Goal: Task Accomplishment & Management: Complete application form

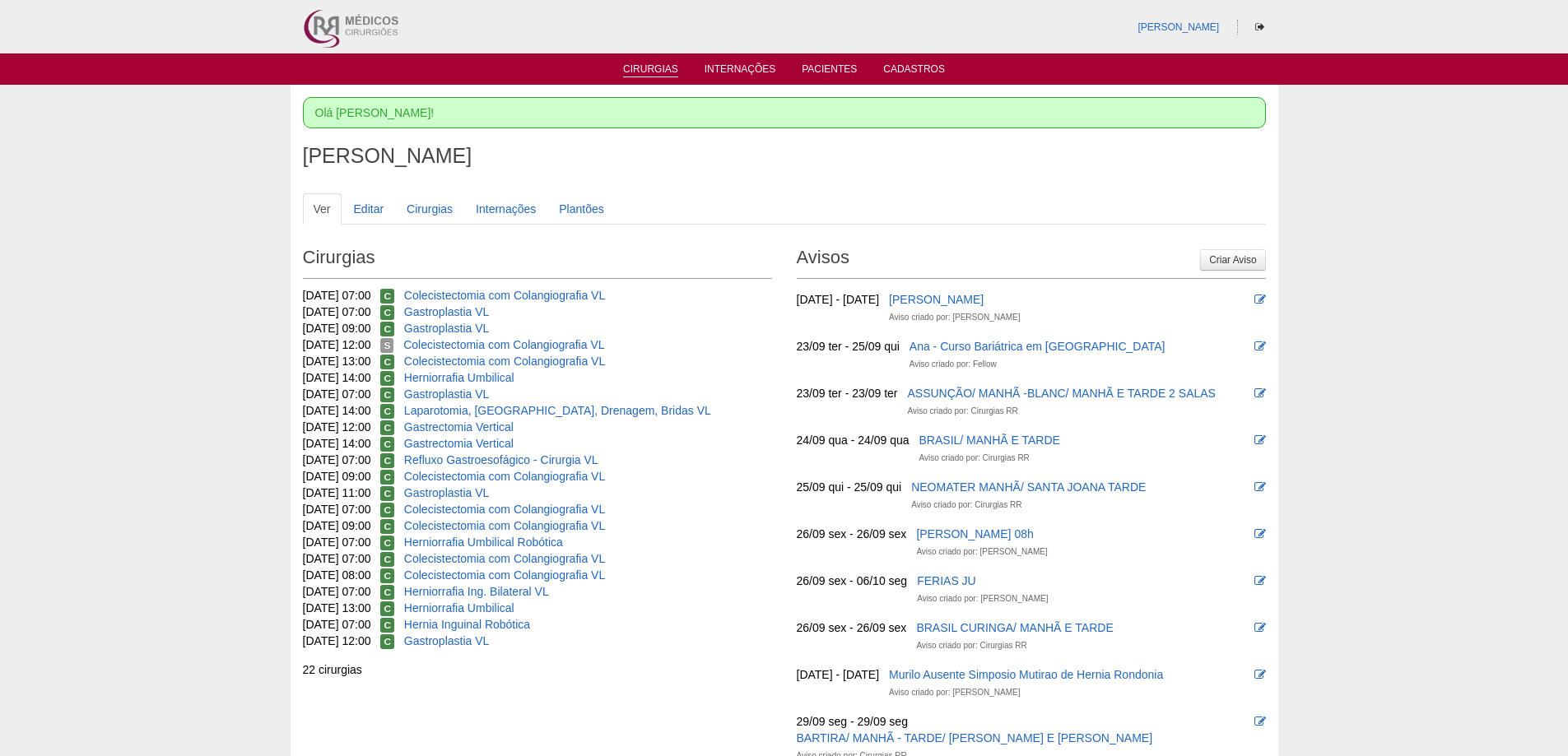
click at [646, 62] on ul "Cirurgias Internações Pacientes Cadastros" at bounding box center [784, 69] width 1568 height 32
click at [657, 68] on link "Cirurgias" at bounding box center [651, 70] width 56 height 14
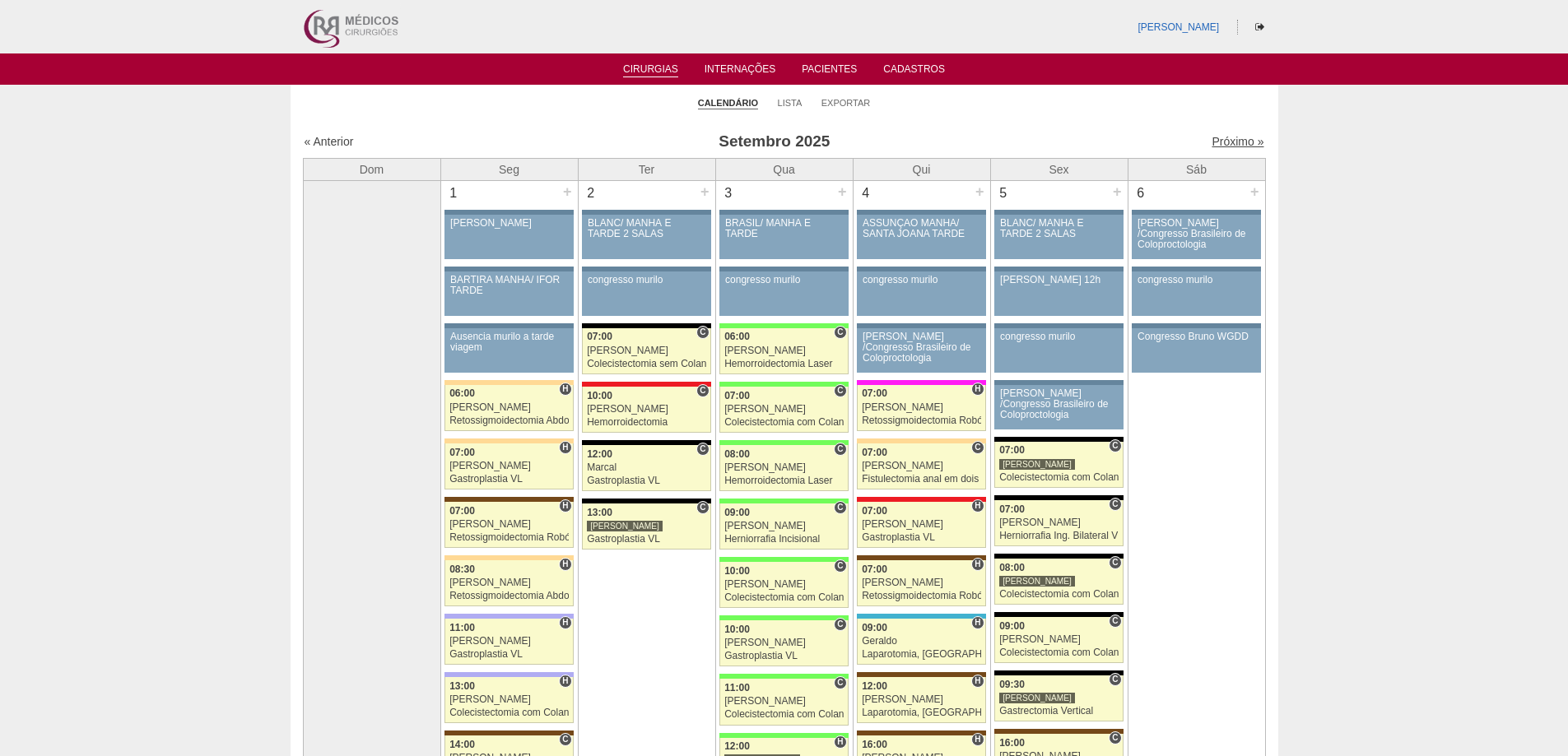
click at [1214, 136] on link "Próximo »" at bounding box center [1238, 142] width 52 height 13
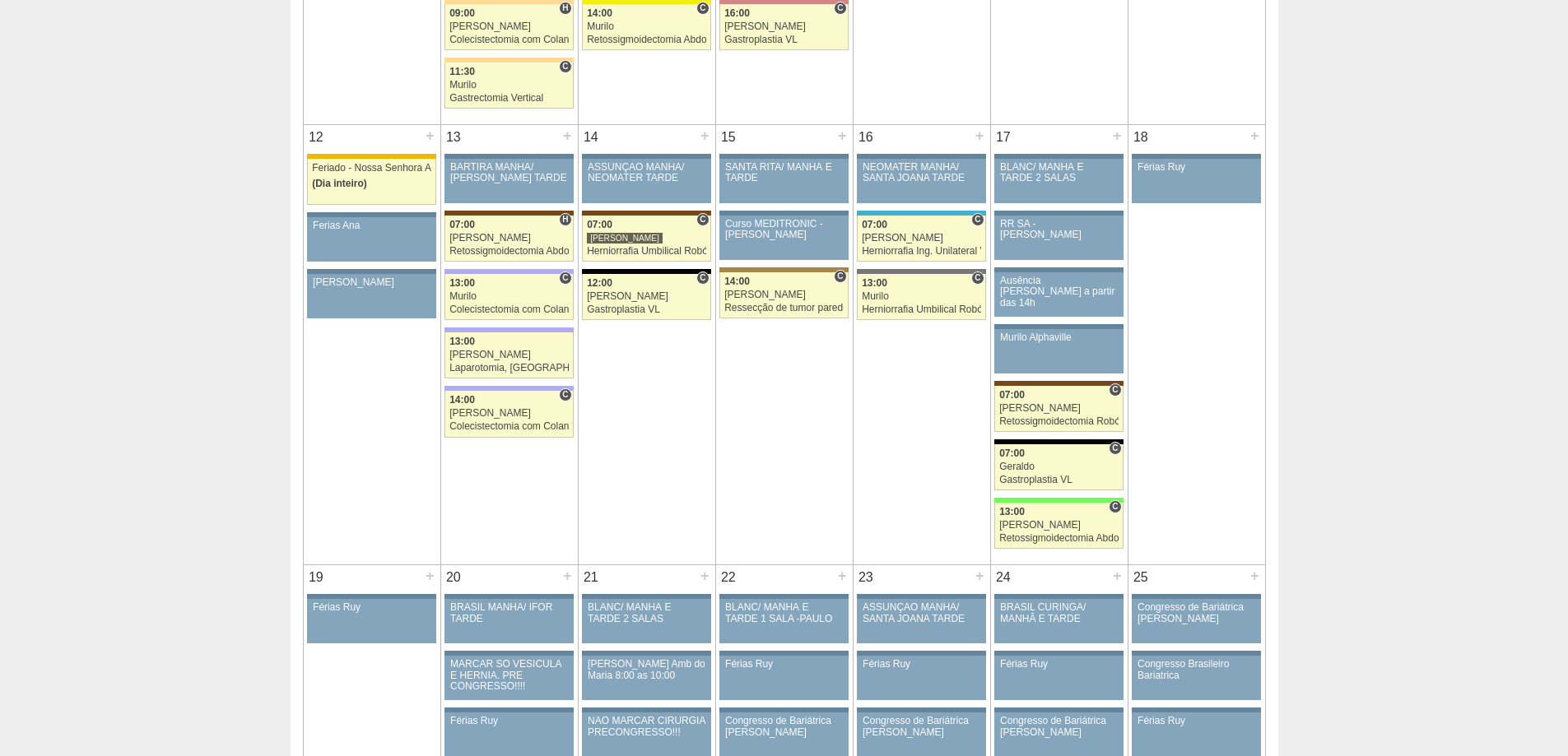
scroll to position [1317, 0]
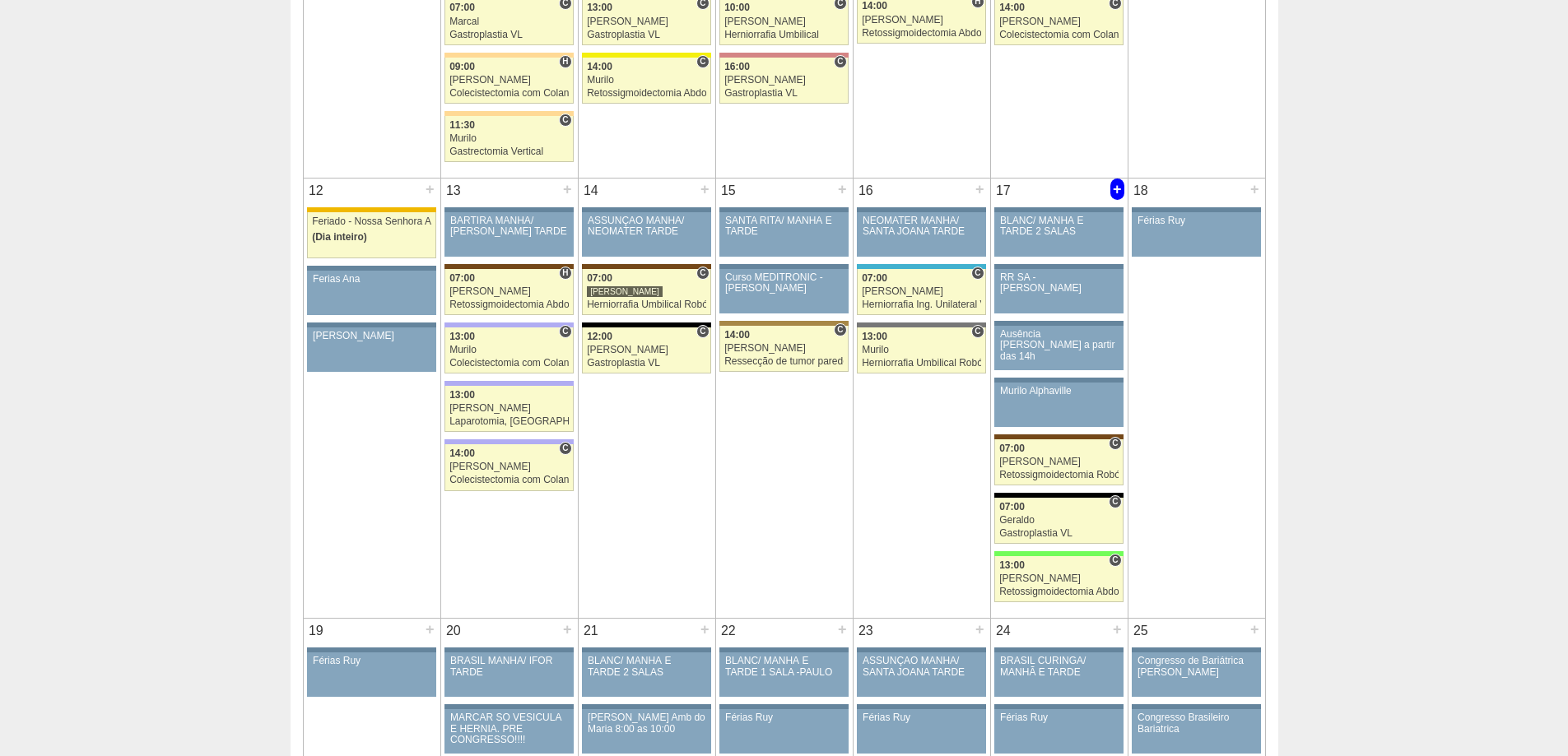
click at [1116, 191] on div "+" at bounding box center [1118, 189] width 14 height 21
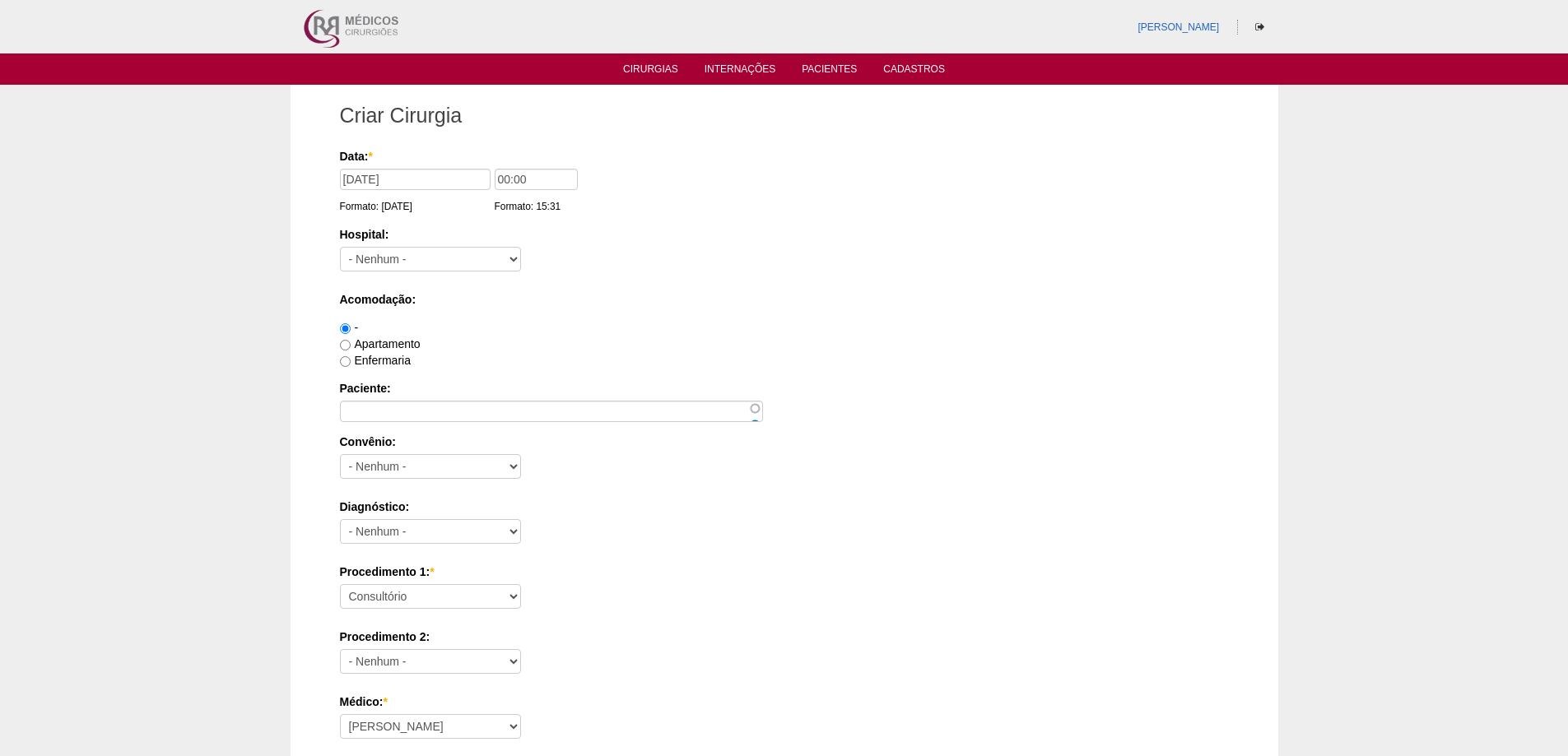
click at [427, 415] on input "Paciente:" at bounding box center [552, 411] width 424 height 21
paste input "VALQUIRIA ROSA CASTILLO"
type input "VALQUIRIA ROSA CASTILLO"
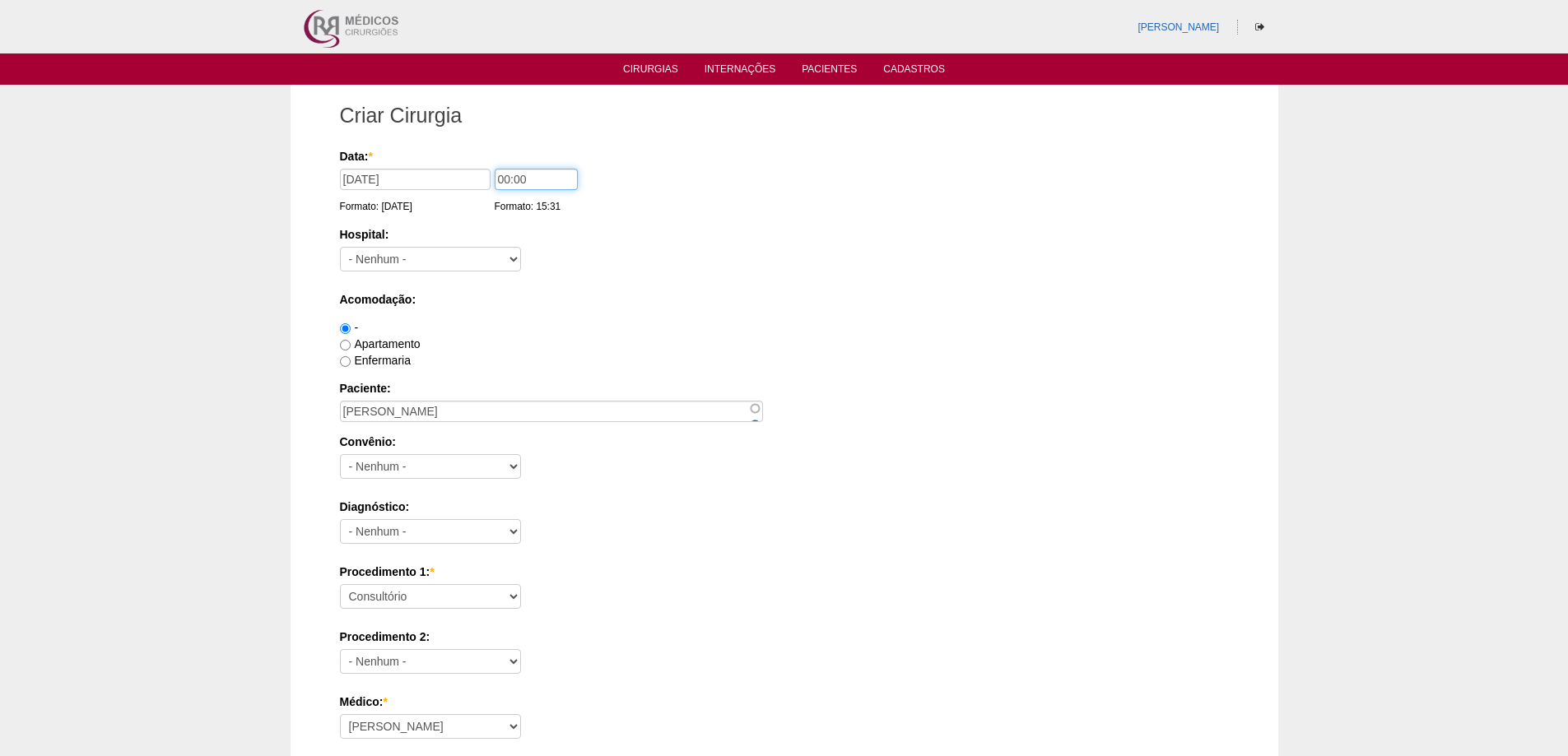
click at [503, 181] on input "00:00" at bounding box center [536, 179] width 83 height 21
type input "07:00"
click at [454, 259] on select "- Nenhum - 9 de Julho Albert Einstein Alvorada América Assunção Bartira Benefic…" at bounding box center [430, 260] width 181 height 25
click at [340, 247] on select "- Nenhum - 9 de Julho Albert Einstein Alvorada América Assunção Bartira Benefic…" at bounding box center [430, 260] width 181 height 25
click at [385, 261] on select "- Nenhum - 9 de Julho Albert Einstein Alvorada América Assunção Bartira Benefic…" at bounding box center [430, 260] width 181 height 25
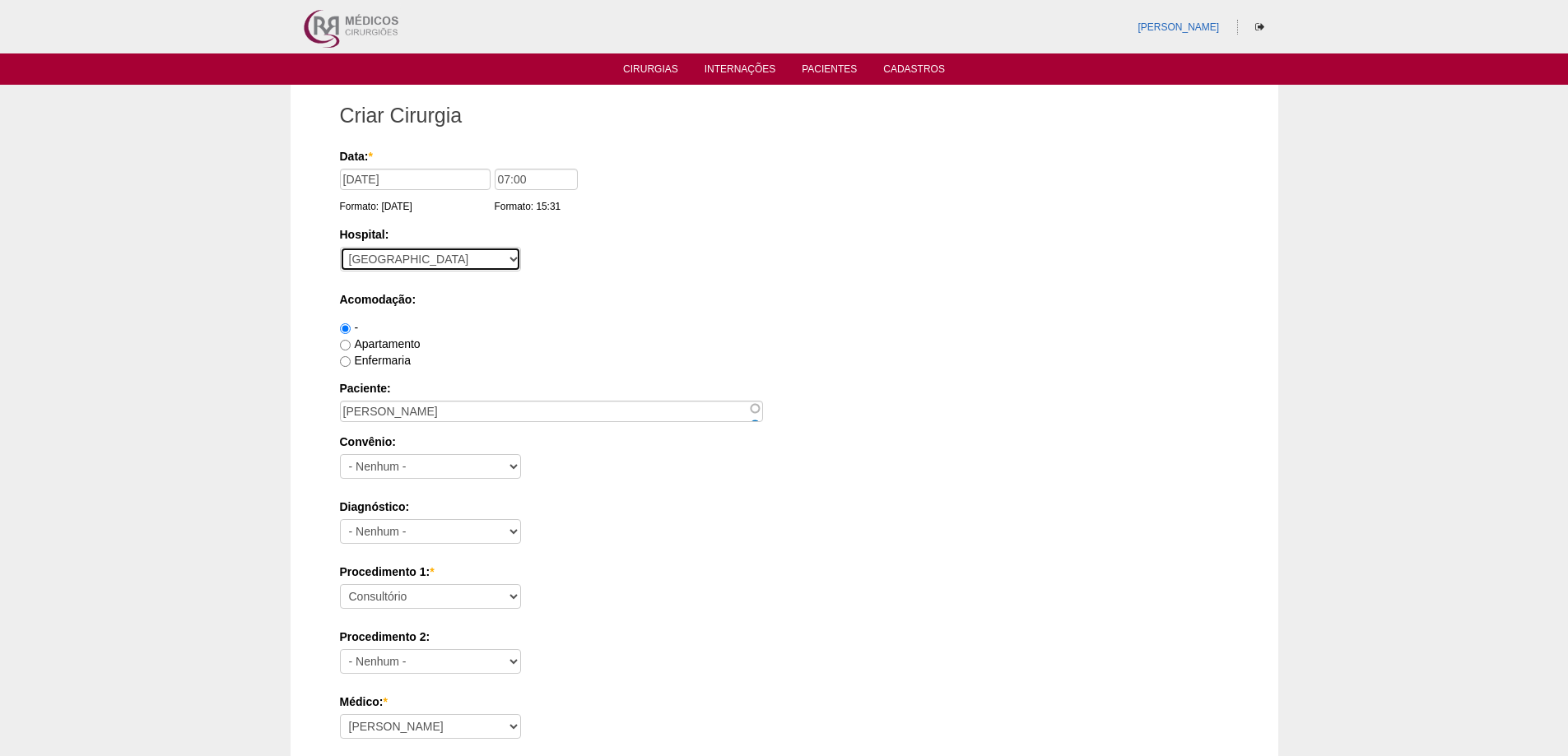
select select "67"
click at [340, 247] on select "- Nenhum - 9 de Julho Albert Einstein Alvorada América Assunção Bartira Benefic…" at bounding box center [430, 260] width 181 height 25
click at [522, 347] on div "Apartamento" at bounding box center [785, 343] width 889 height 16
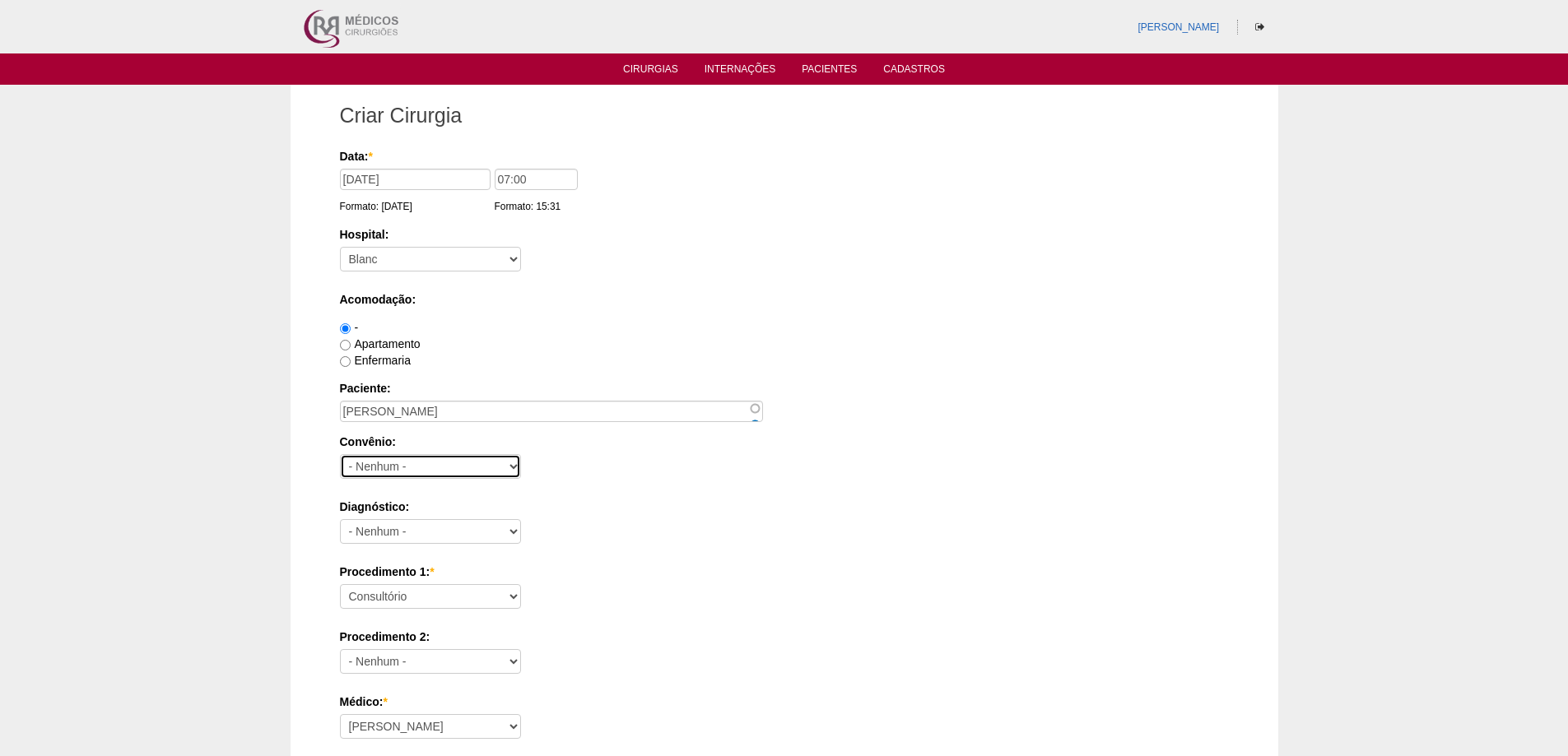
click at [438, 461] on select "- Nenhum - Abet Afresp Allianz Amil Blue Life Caasp Cabesp Caixa de Pensões Car…" at bounding box center [430, 467] width 181 height 25
select select "8907"
click at [340, 454] on select "- Nenhum - Abet Afresp Allianz Amil Blue Life Caasp Cabesp Caixa de Pensões Car…" at bounding box center [430, 467] width 181 height 25
click at [402, 521] on div "Diagnóstico: - Nenhum - Abdome Agudo Abscesso Hepático Abscesso Perianal Absces…" at bounding box center [785, 526] width 889 height 54
click at [402, 521] on select "- Nenhum - Abdome Agudo Abscesso Hepático Abscesso Perianal Abscesso Peritoneal…" at bounding box center [430, 532] width 181 height 25
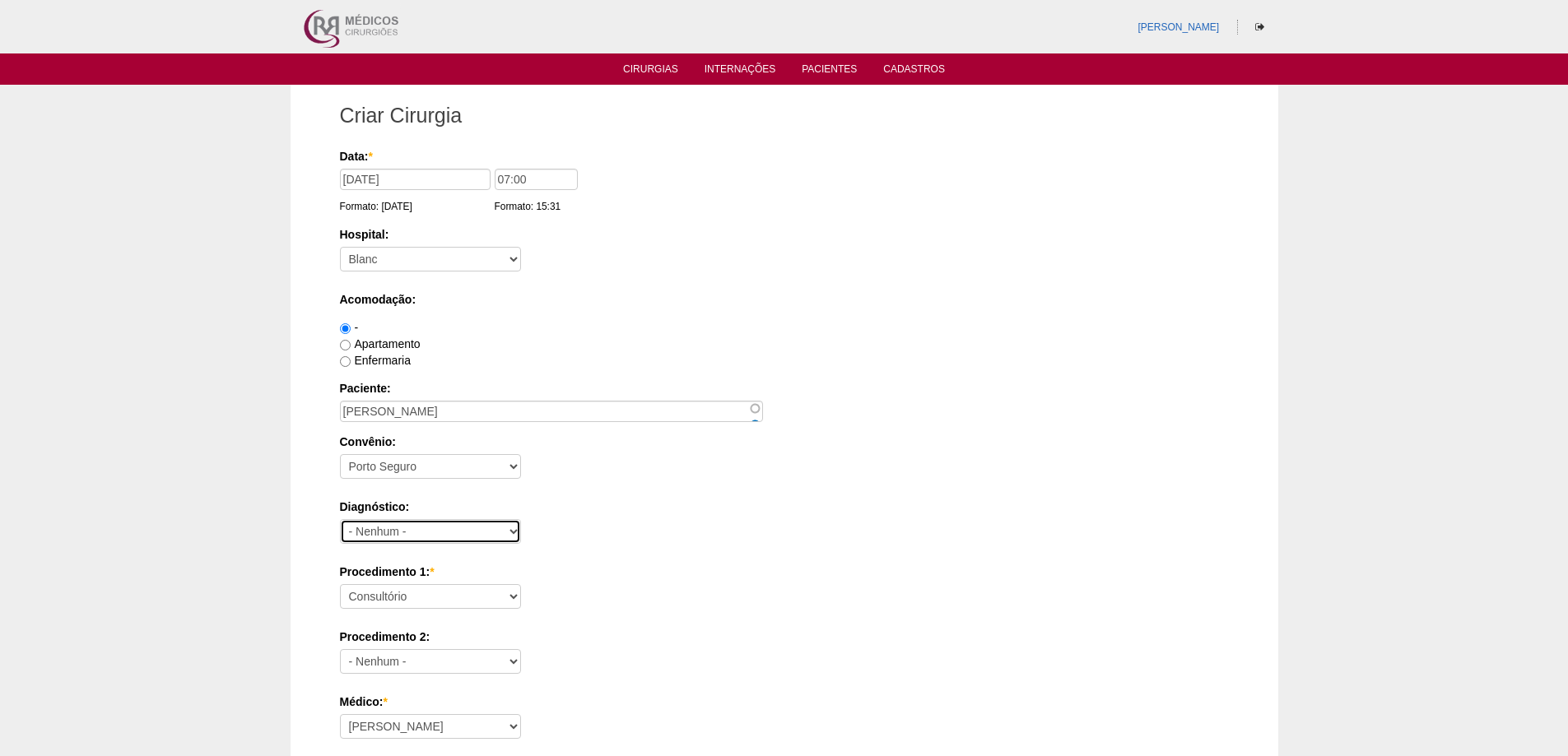
select select "12"
click at [340, 519] on select "- Nenhum - Abdome Agudo Abscesso Hepático Abscesso Perianal Abscesso Peritoneal…" at bounding box center [430, 532] width 181 height 25
click at [411, 587] on select "Consultório Abscesso Hepático - Drenagem Abscesso perianal Amputação Abdômino P…" at bounding box center [430, 597] width 181 height 25
select select "3735"
click at [340, 584] on select "Consultório Abscesso Hepático - Drenagem Abscesso perianal Amputação Abdômino P…" at bounding box center [430, 597] width 181 height 25
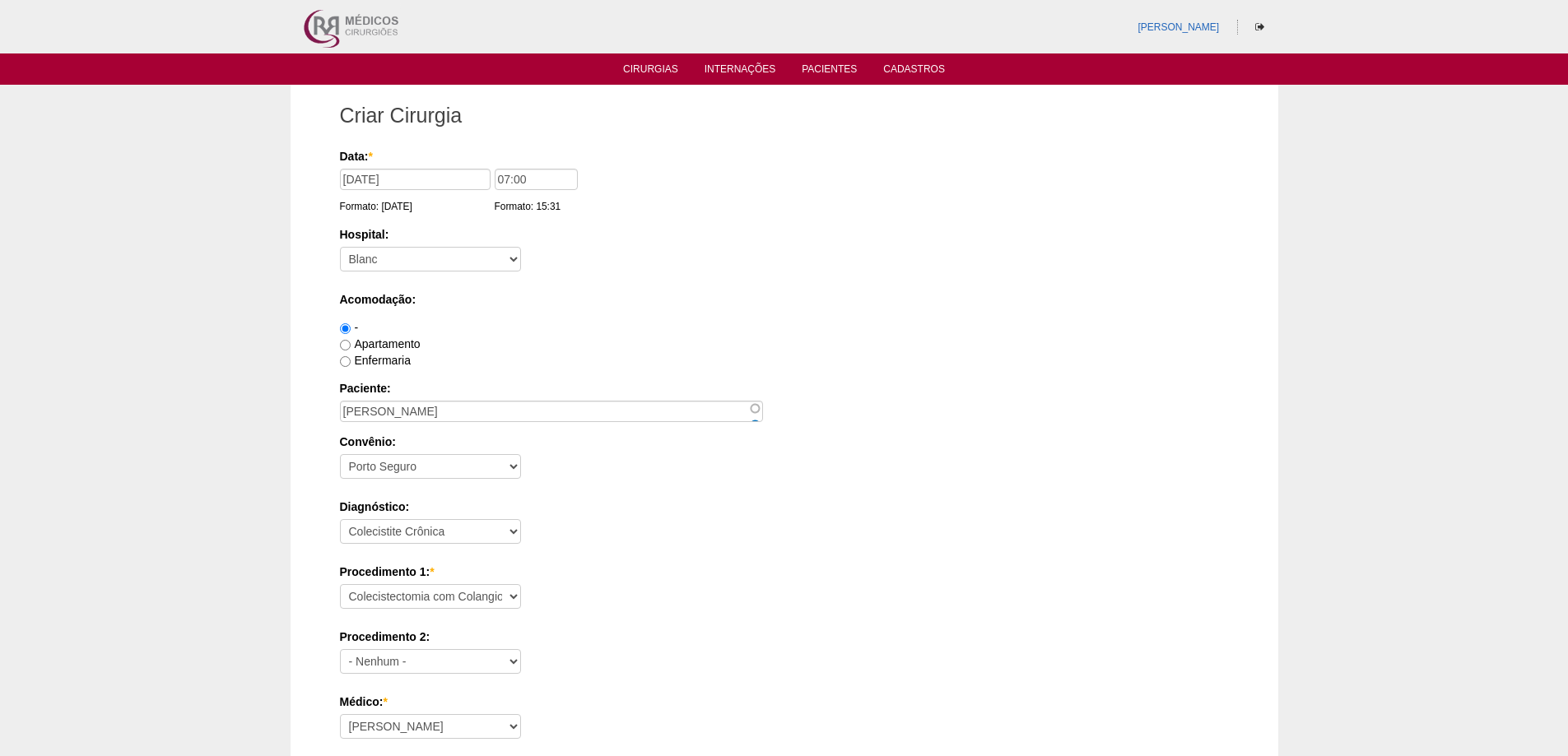
click at [599, 540] on div "Diagnóstico: - Nenhum - Abdome Agudo Abscesso Hepático Abscesso Perianal Absces…" at bounding box center [785, 526] width 889 height 54
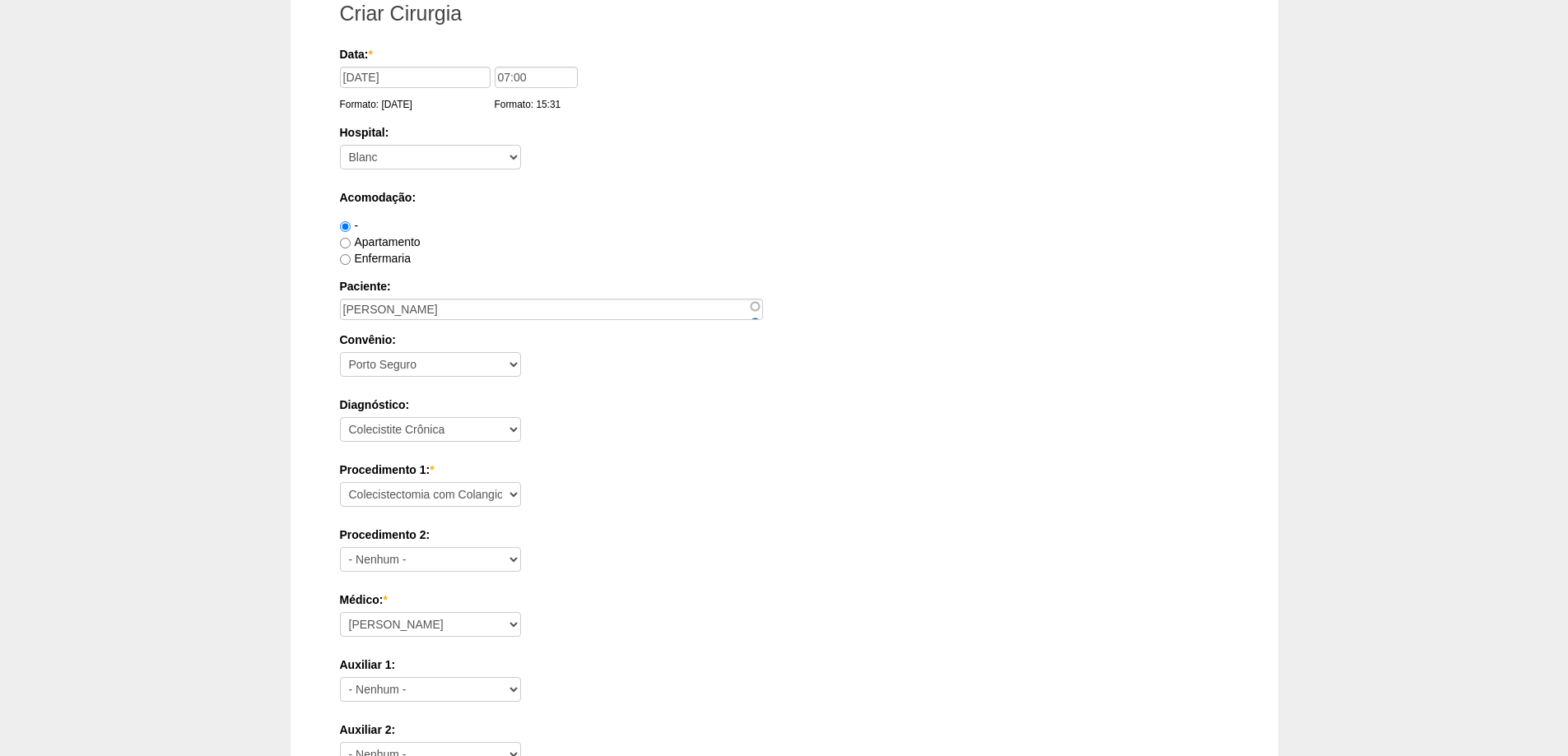
scroll to position [330, 0]
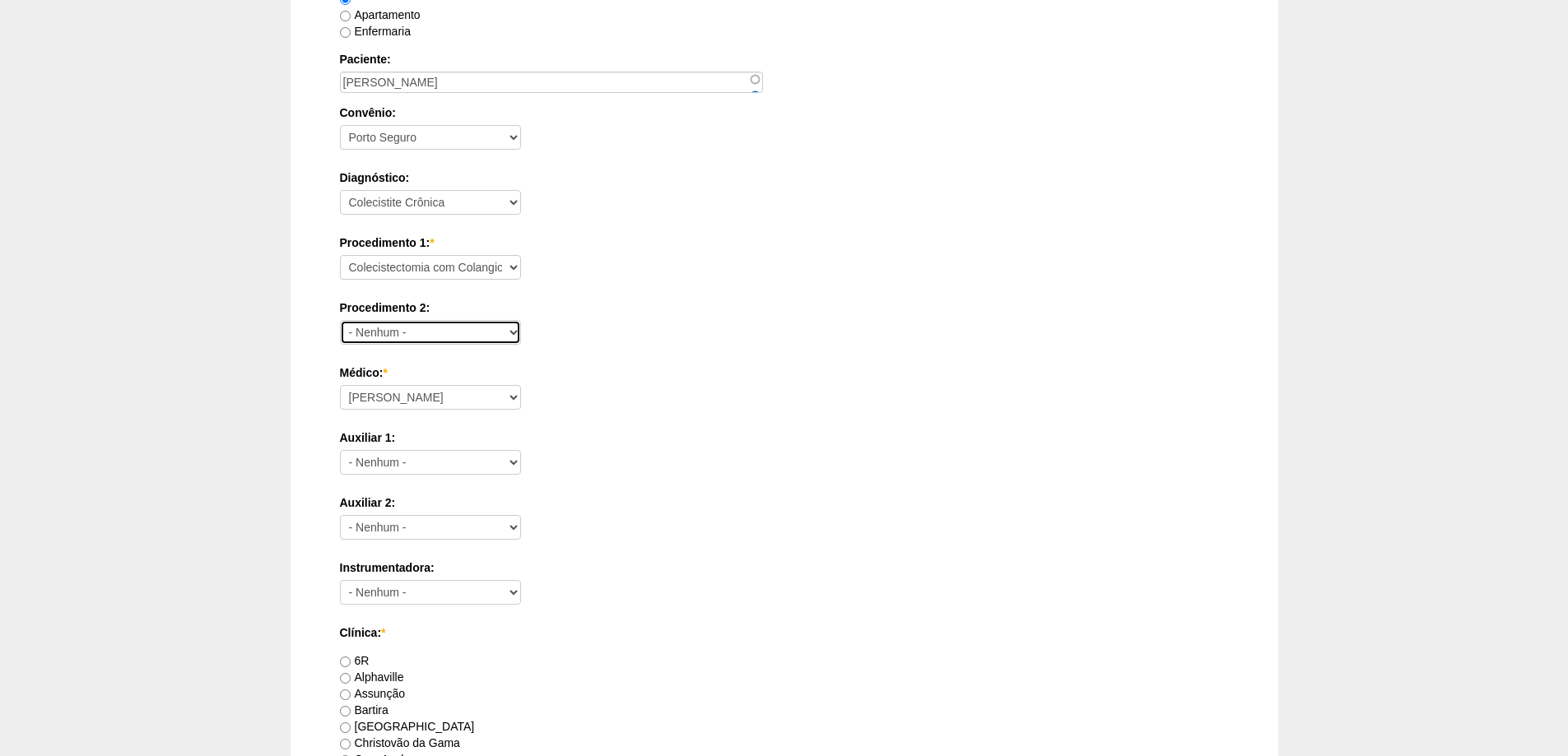
click at [471, 331] on select "- Nenhum - Consultório Abscesso Hepático - Drenagem Abscesso perianal Amputação…" at bounding box center [430, 332] width 181 height 25
select select "3740"
click at [340, 320] on select "- Nenhum - Consultório Abscesso Hepático - Drenagem Abscesso perianal Amputação…" at bounding box center [430, 332] width 181 height 25
click at [645, 512] on div "Auxiliar 2: - Nenhum - Ana Paula Bruno Felipe Rossi Geraldo Igor Benevides Isab…" at bounding box center [785, 521] width 889 height 54
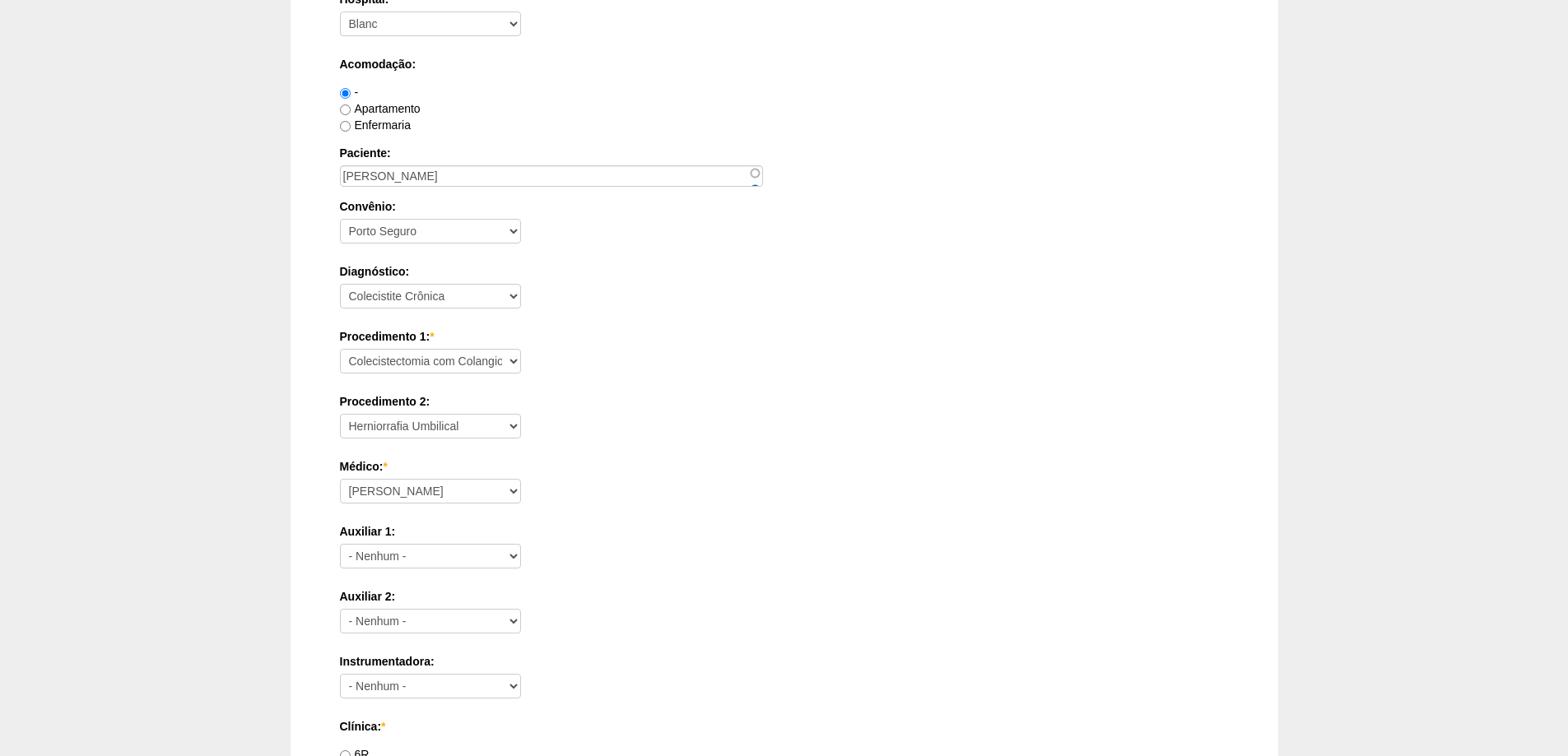
scroll to position [576, 0]
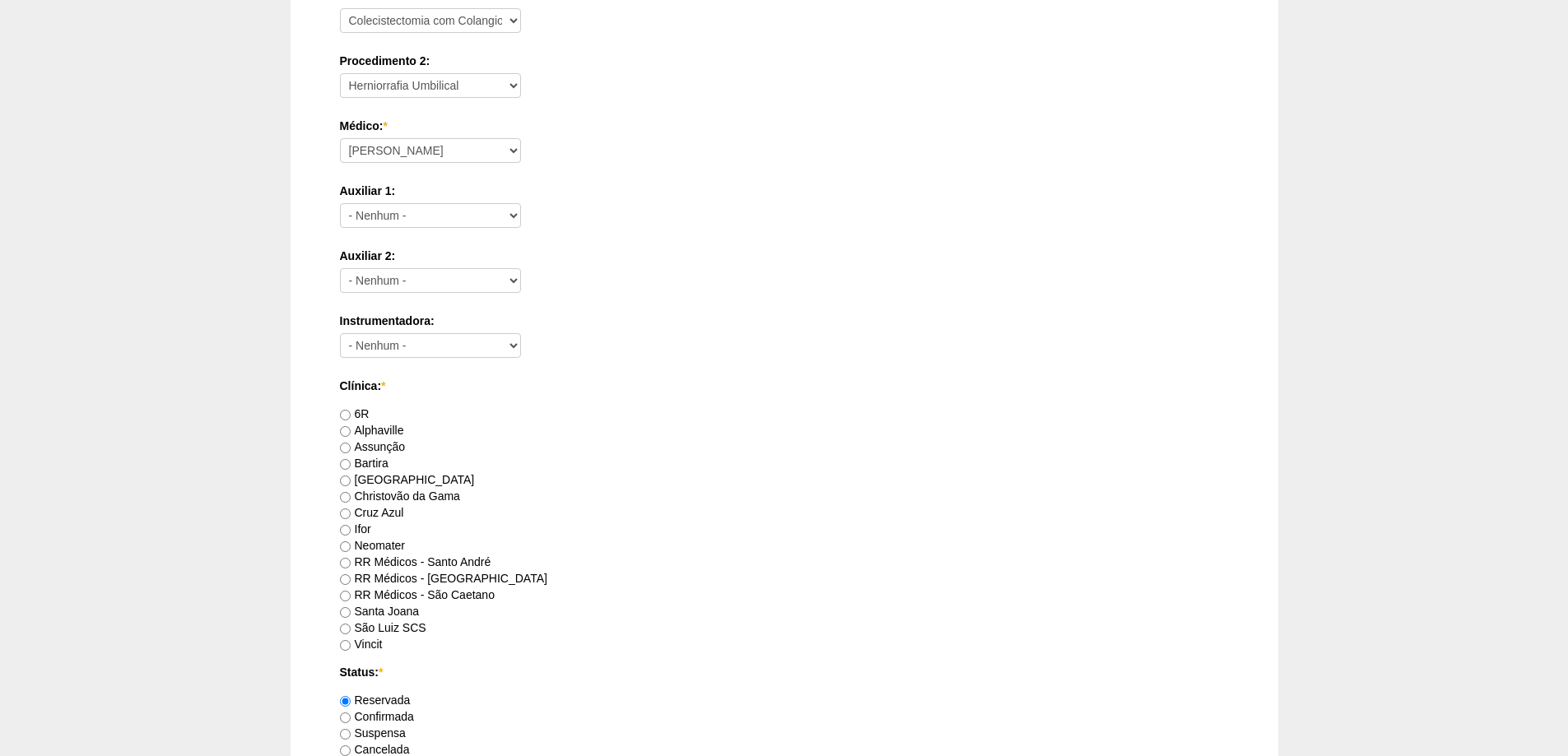
click at [465, 564] on label "RR Médicos - Santo André" at bounding box center [416, 562] width 151 height 13
click at [351, 564] on input "RR Médicos - Santo André" at bounding box center [345, 562] width 11 height 11
radio input "true"
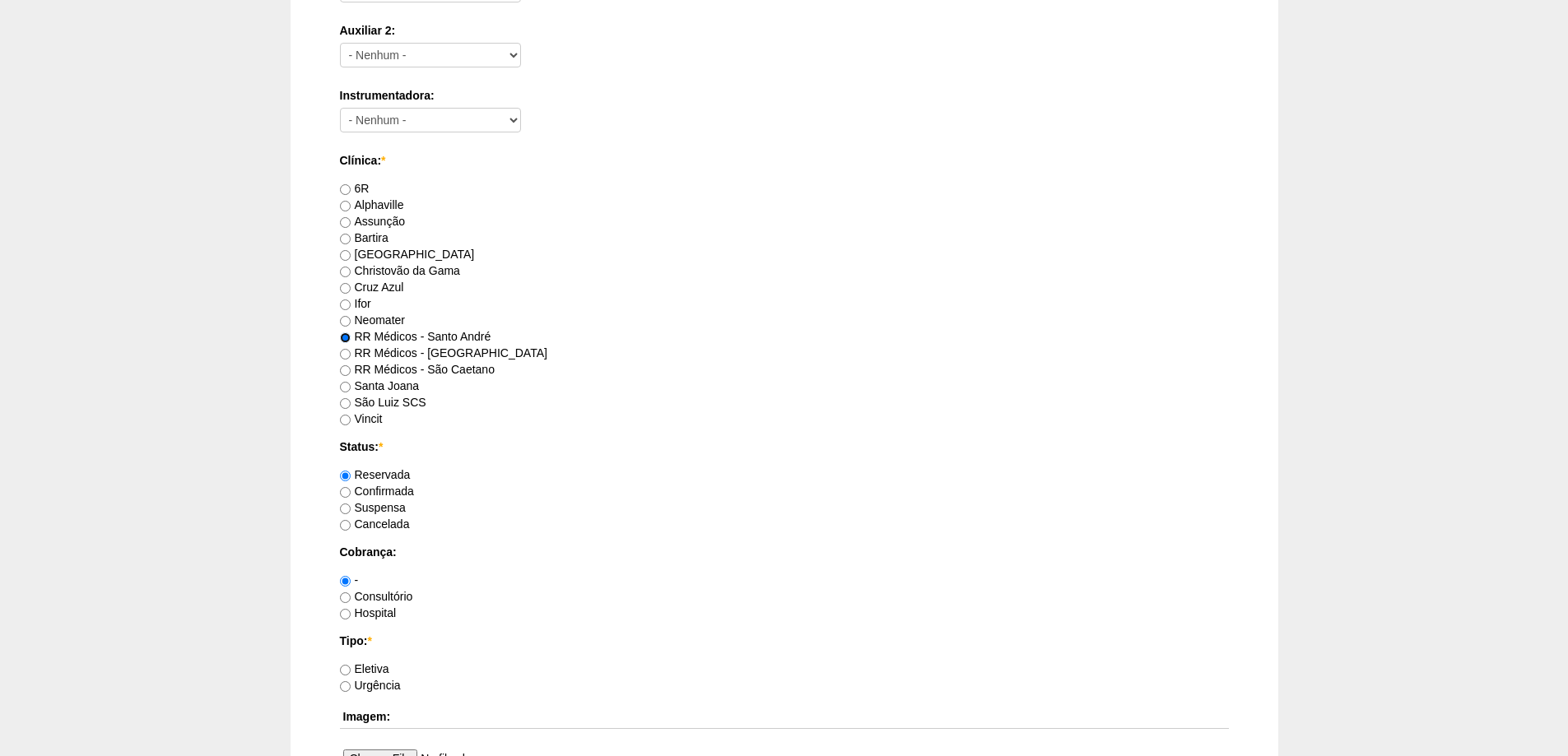
scroll to position [823, 0]
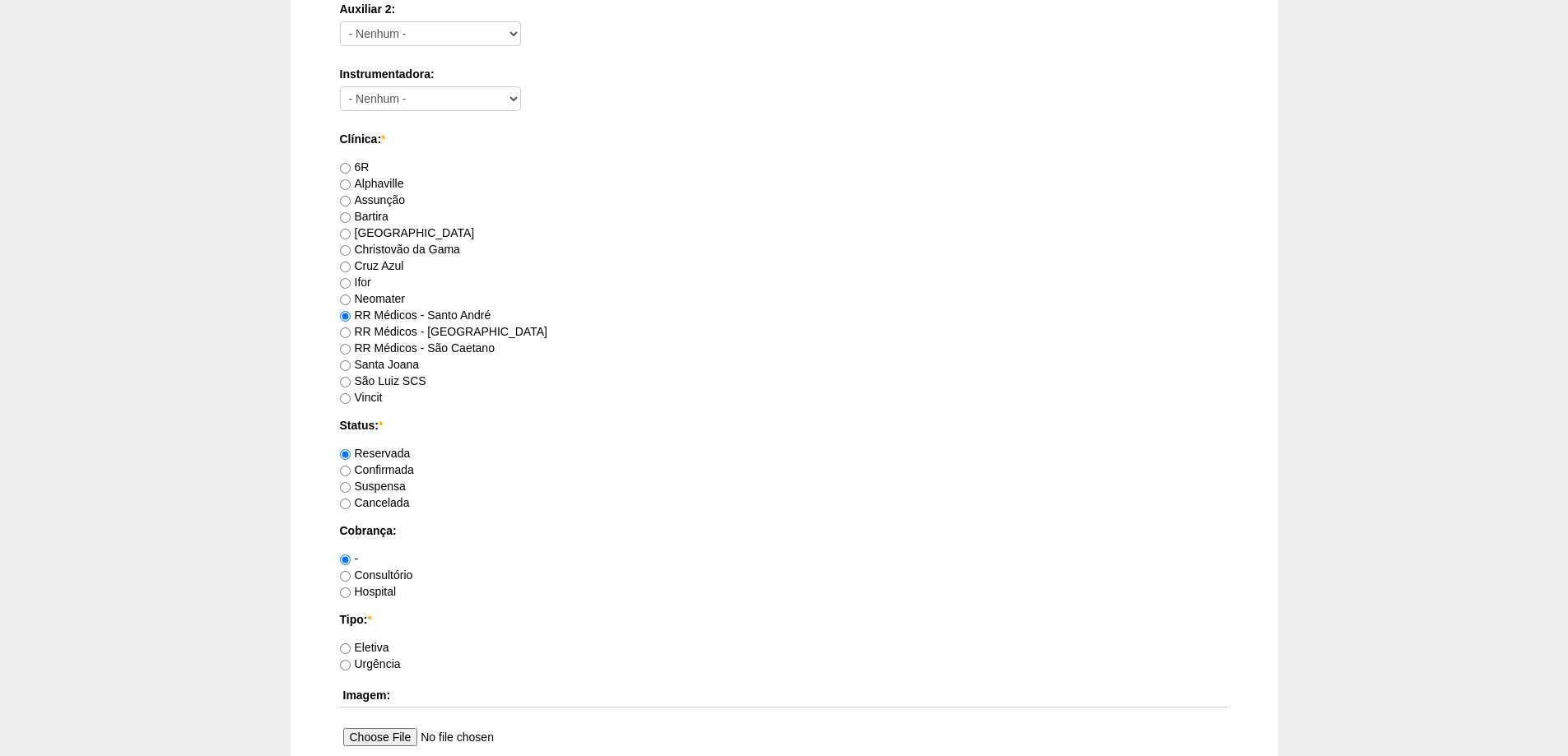
click at [394, 577] on label "Consultório" at bounding box center [377, 576] width 73 height 13
click at [351, 577] on input "Consultório" at bounding box center [345, 576] width 11 height 11
radio input "true"
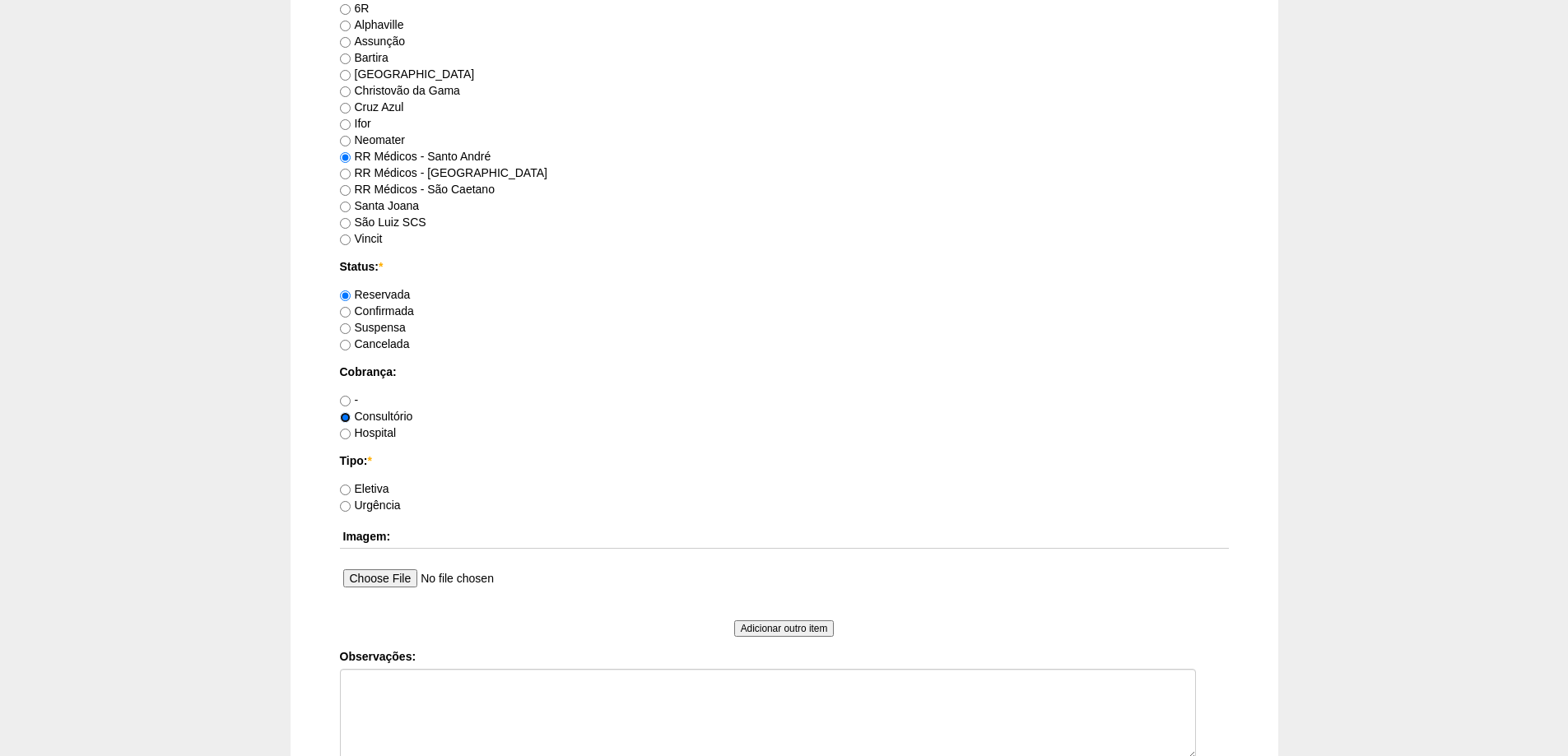
scroll to position [988, 0]
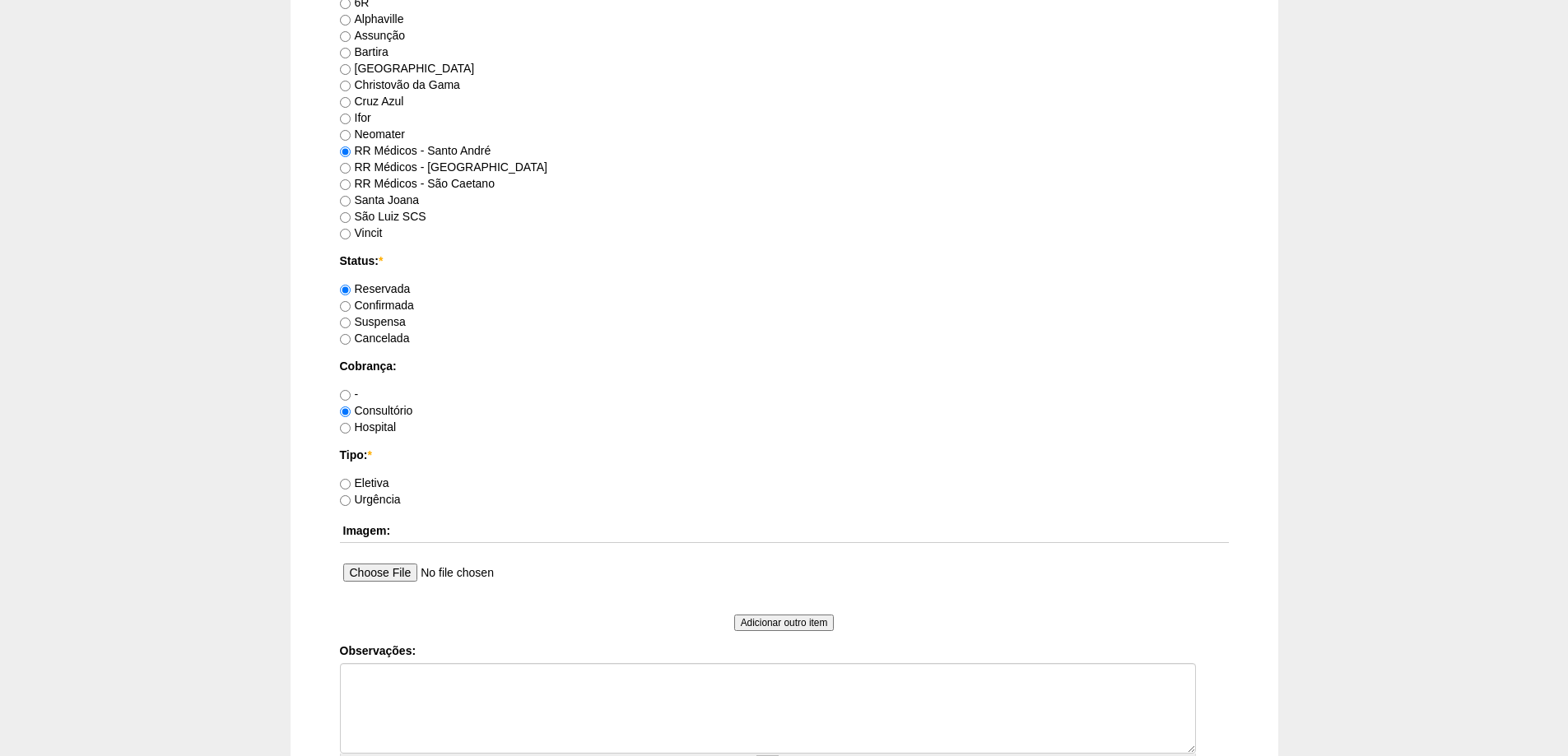
click at [372, 486] on label "Eletiva" at bounding box center [365, 483] width 50 height 13
click at [351, 486] on input "Eletiva" at bounding box center [345, 484] width 11 height 11
radio input "true"
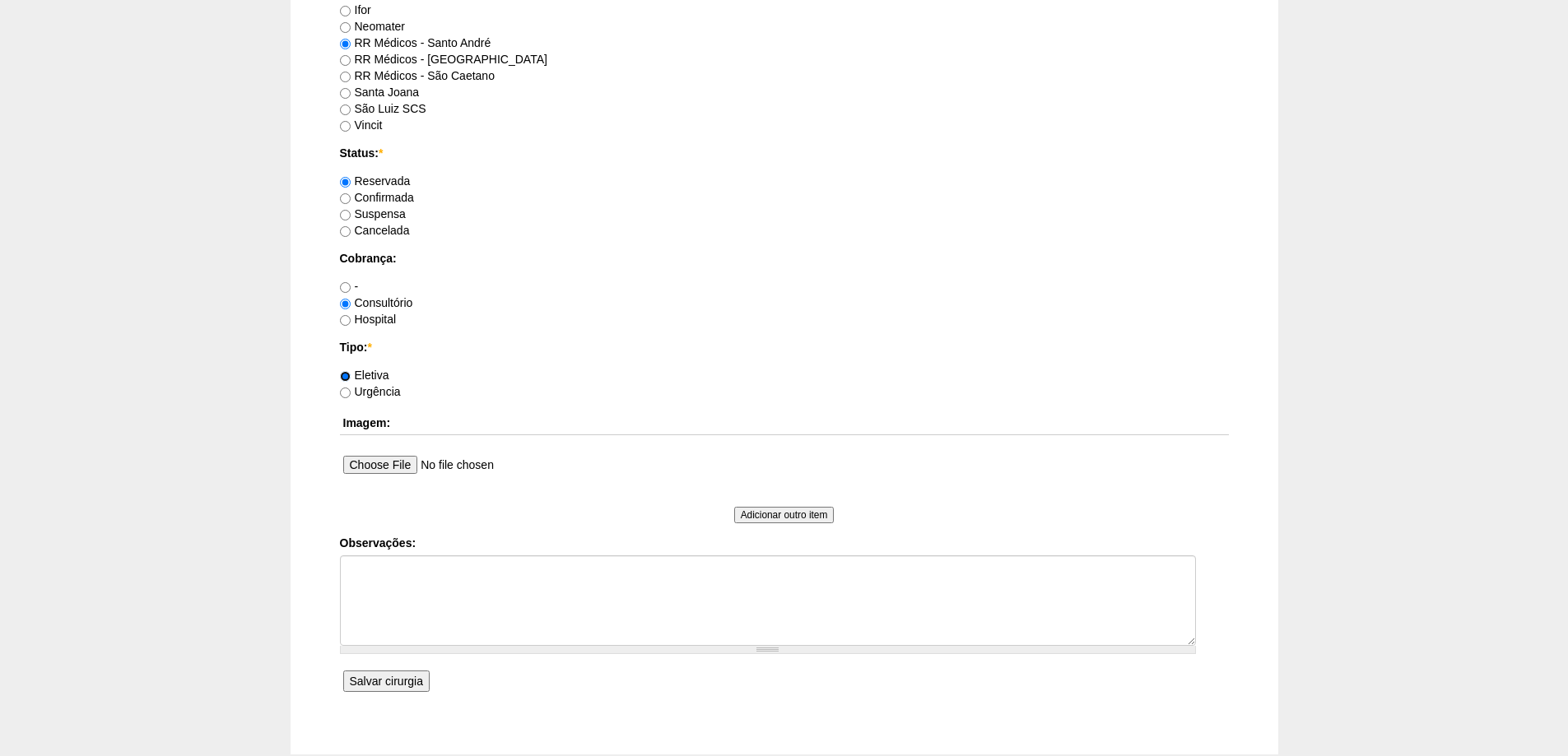
scroll to position [1194, 0]
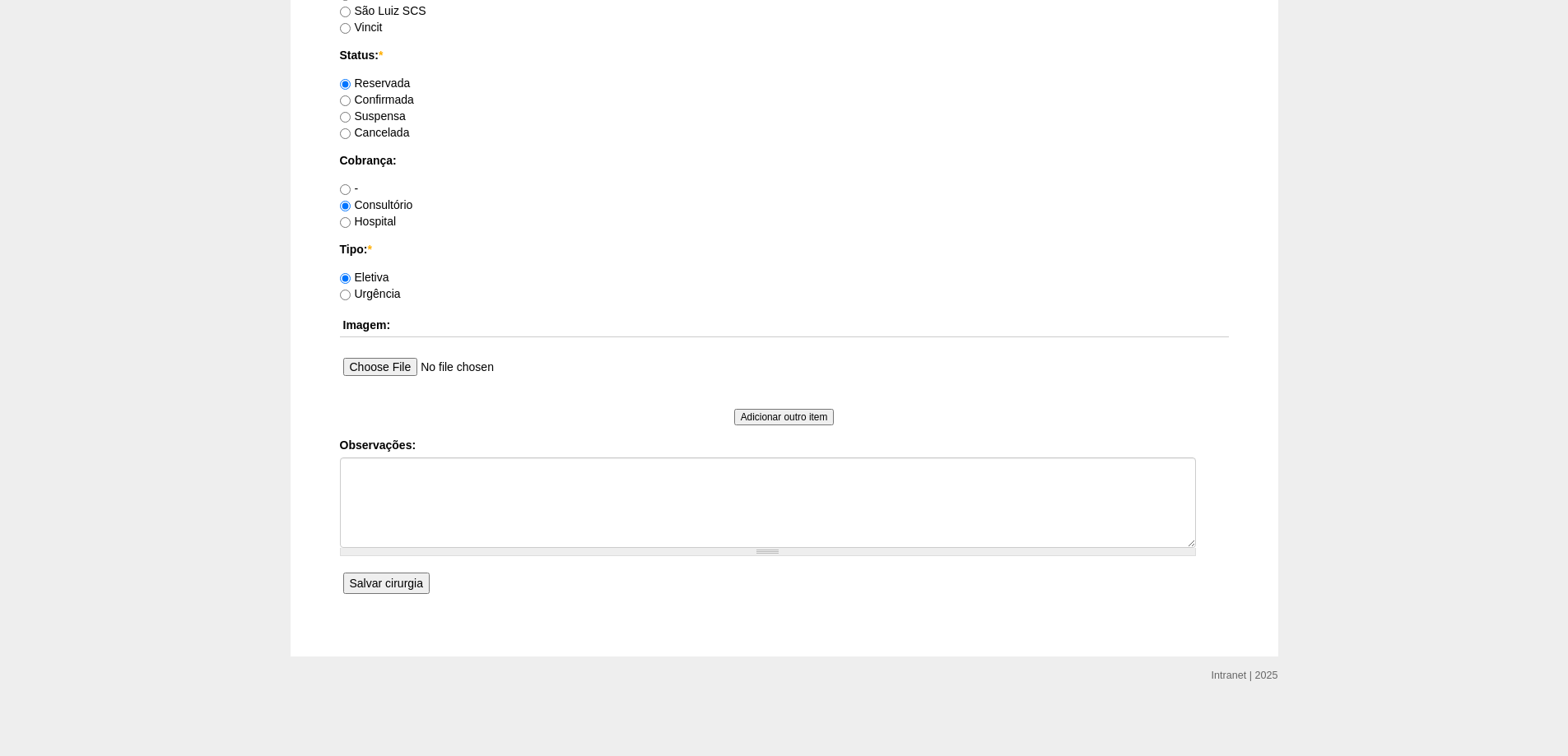
click at [388, 589] on input "Salvar cirurgia" at bounding box center [386, 584] width 86 height 21
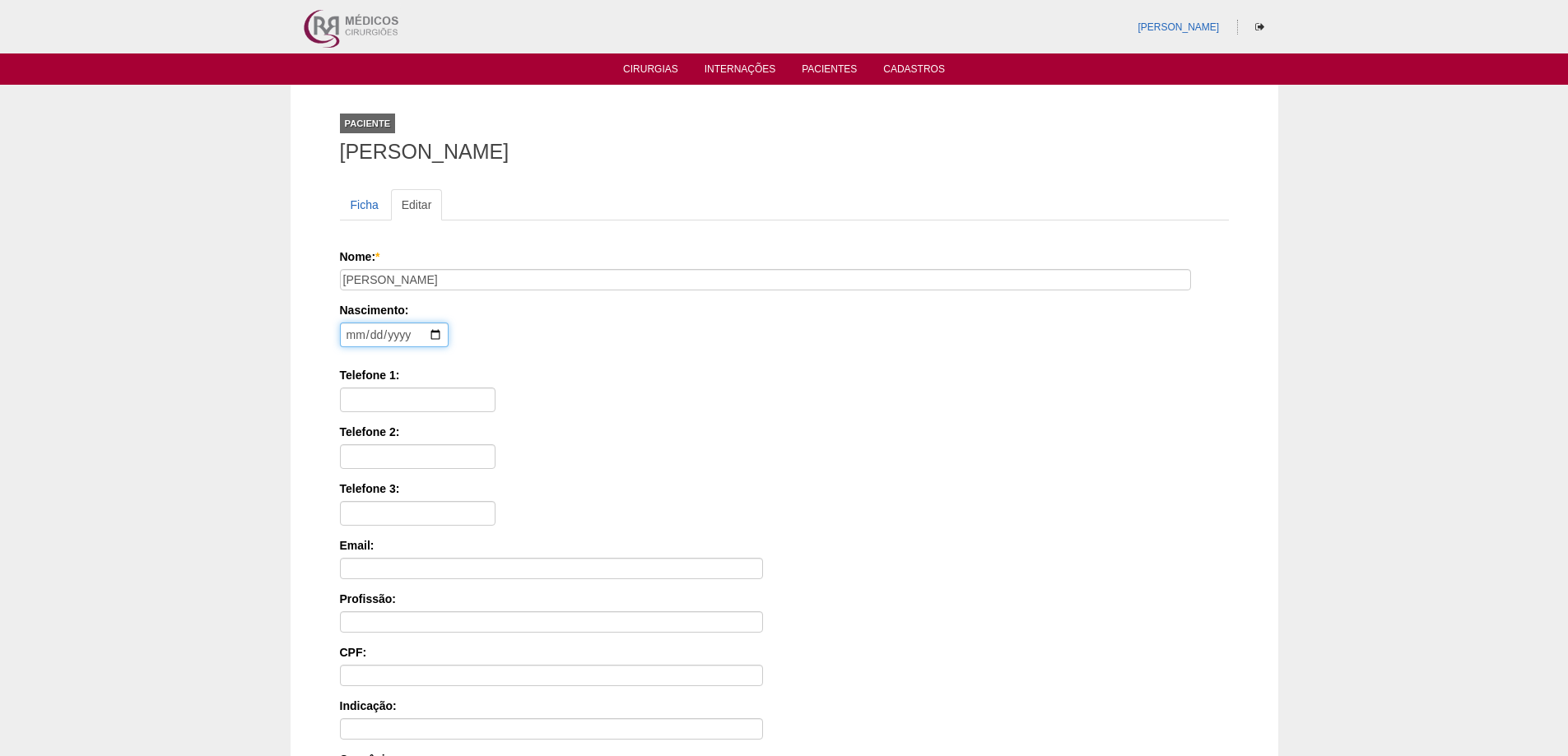
click at [349, 332] on input "date" at bounding box center [394, 335] width 108 height 25
type input "[DATE]"
click at [388, 418] on div "Nome: * [PERSON_NAME] Nascimento: [DEMOGRAPHIC_DATA] Formato: [DATE] Telefone 1…" at bounding box center [785, 526] width 889 height 557
click at [391, 401] on input "Telefone 1:" at bounding box center [418, 401] width 155 height 25
type input "11 95571-"
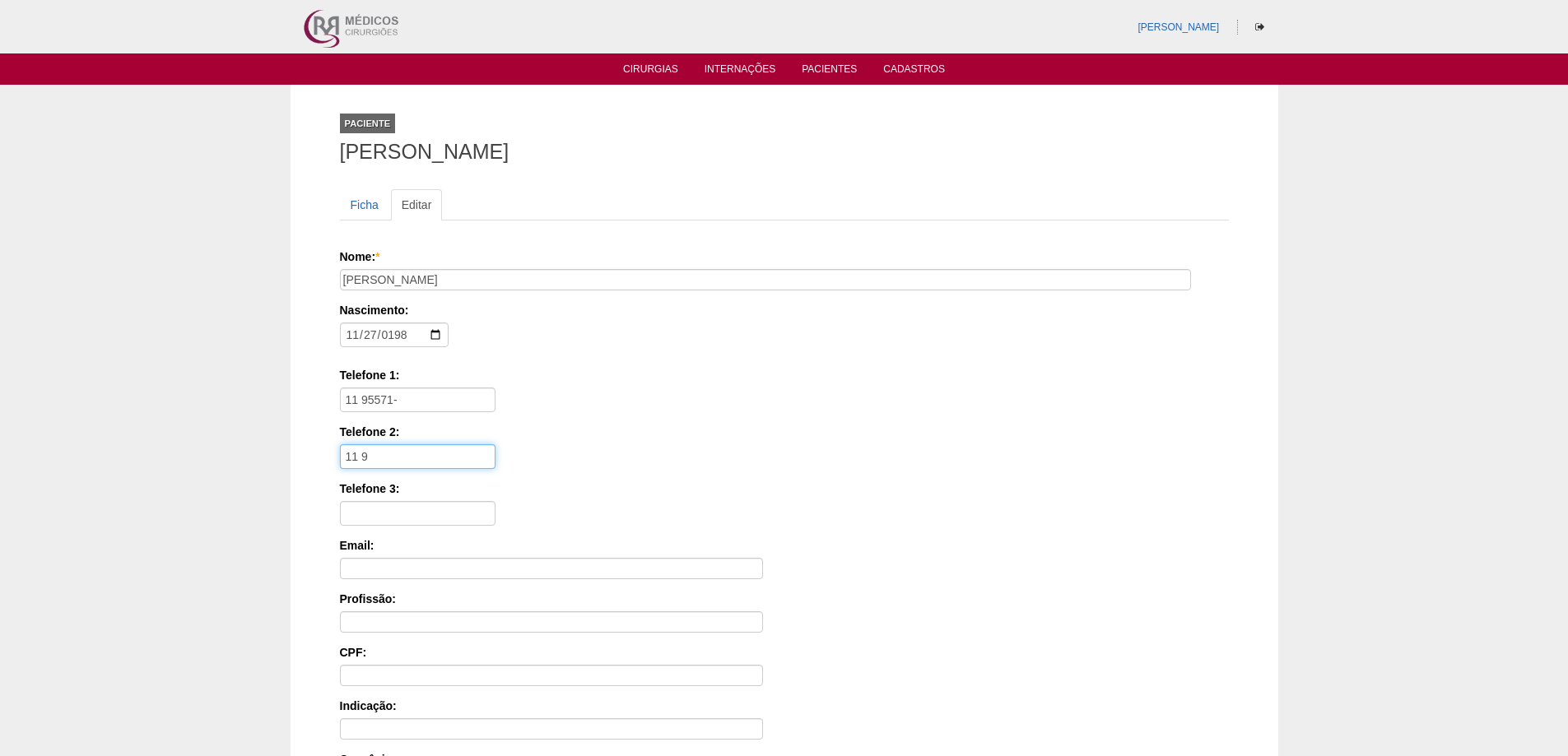
type input "11 9"
click at [391, 401] on input "11 95571-" at bounding box center [418, 401] width 155 height 25
type input "11 95571-7366"
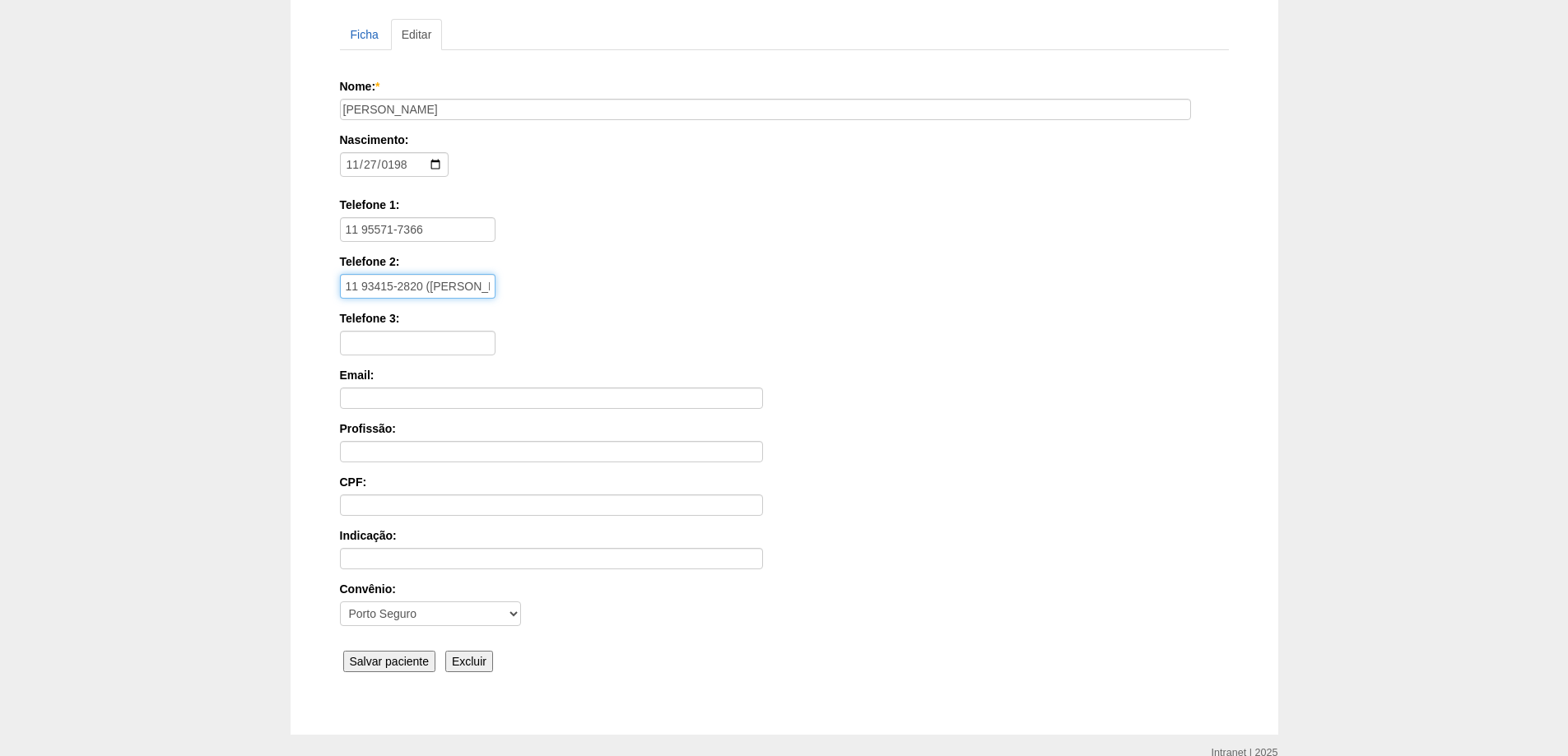
scroll to position [248, 0]
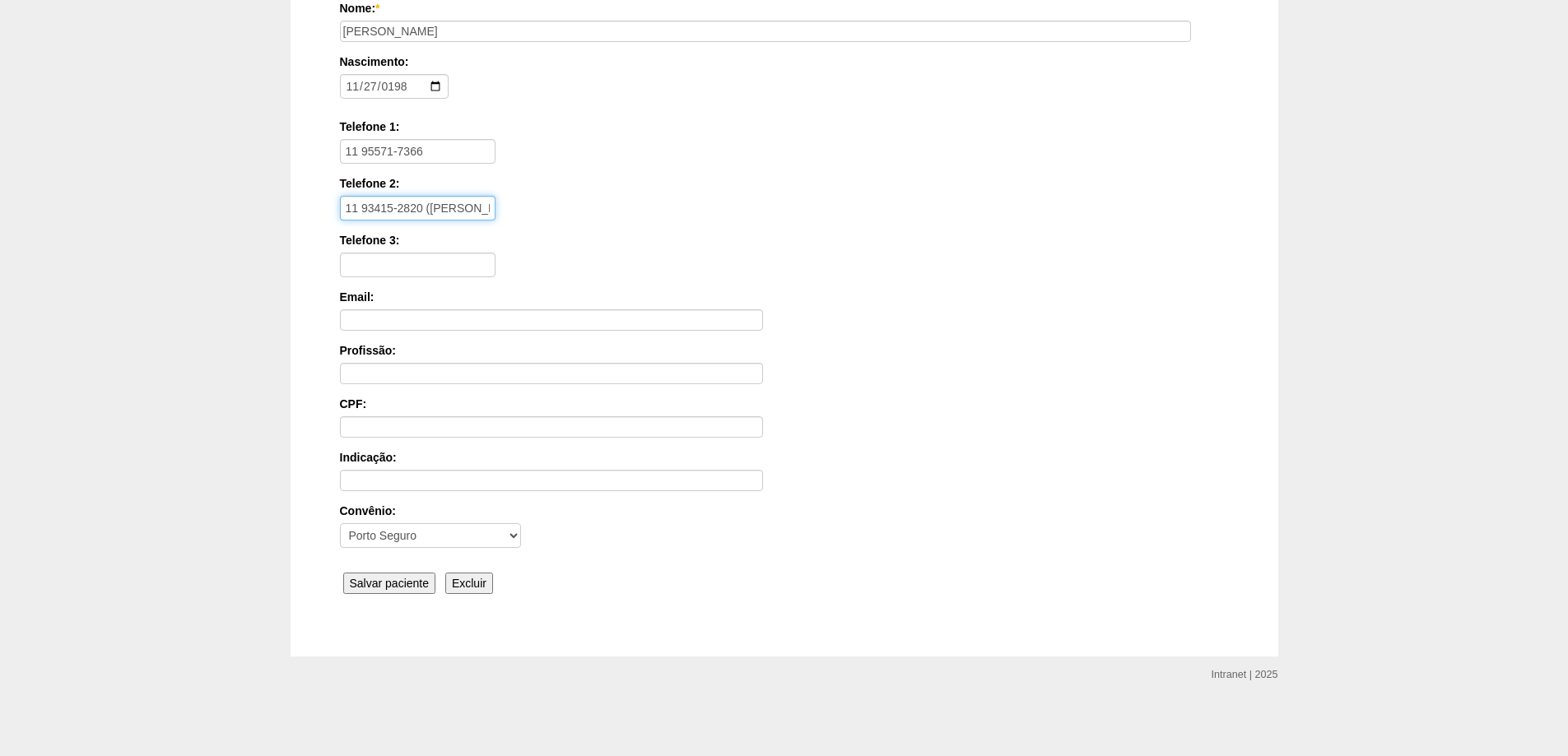
type input "11 93415-2820 (PAOLO)"
click at [388, 575] on input "Salvar paciente" at bounding box center [389, 584] width 93 height 21
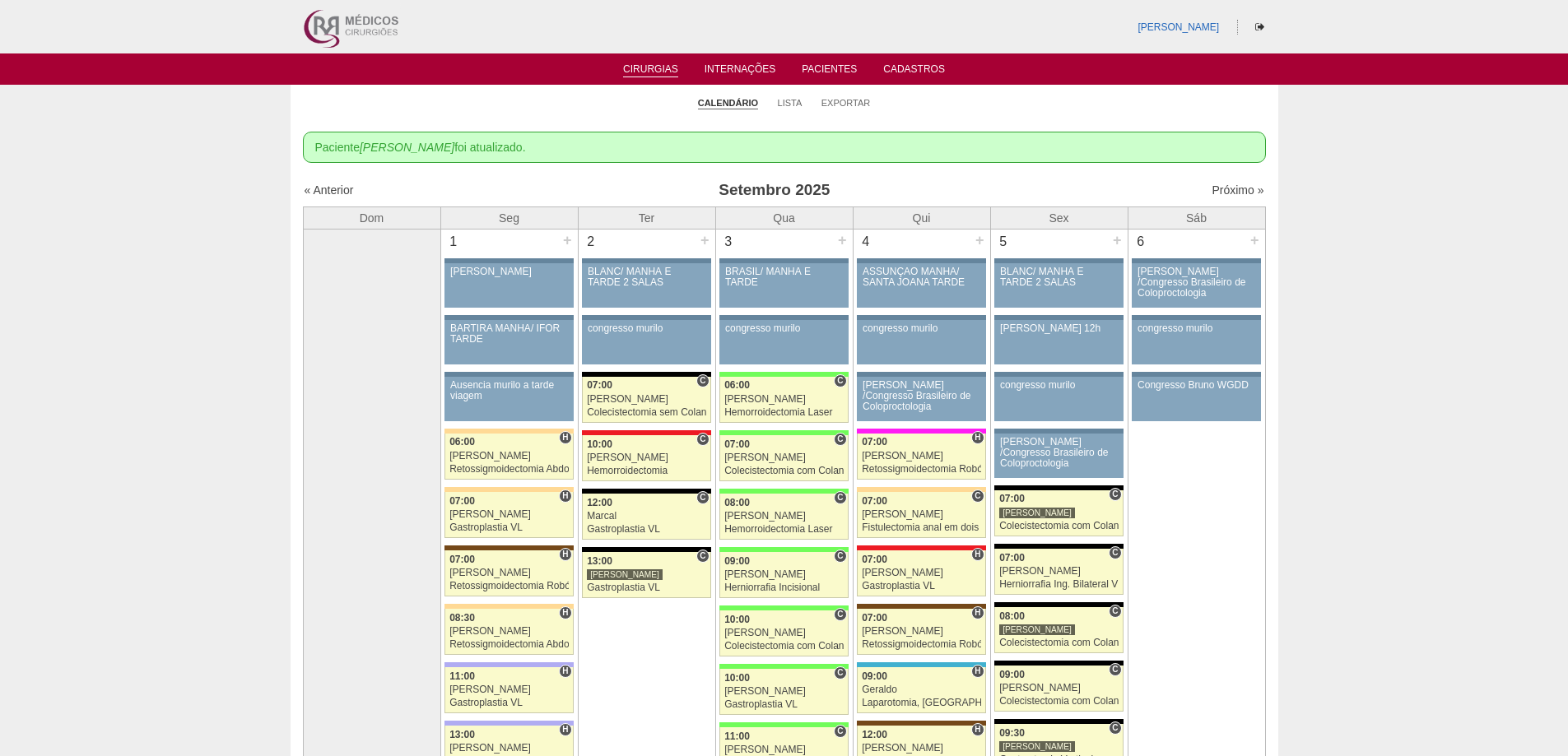
click at [1219, 180] on div "« Anterior [DATE] Próximo »" at bounding box center [784, 193] width 963 height 26
click at [1224, 189] on link "Próximo »" at bounding box center [1238, 191] width 52 height 13
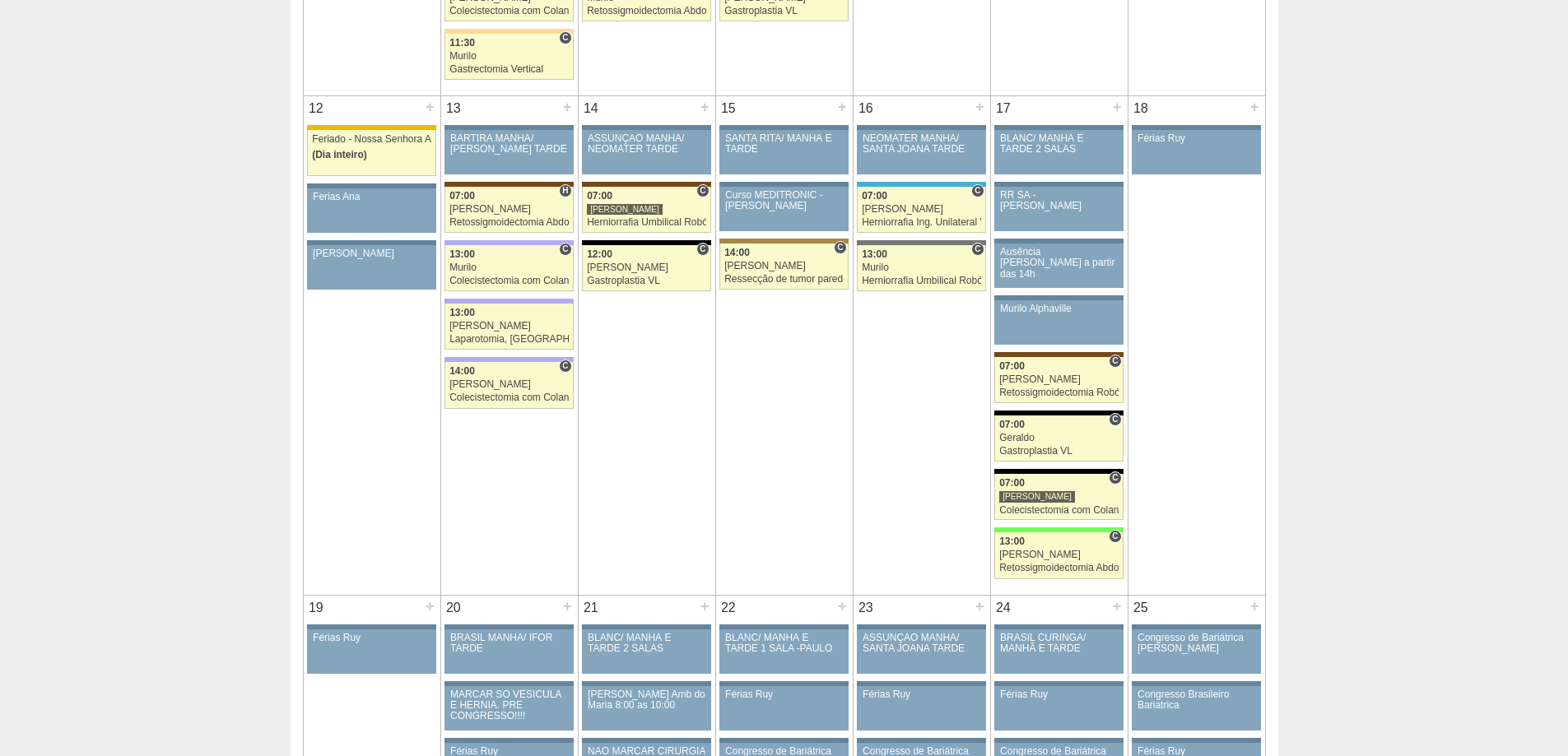
scroll to position [1646, 0]
